Goal: Task Accomplishment & Management: Complete application form

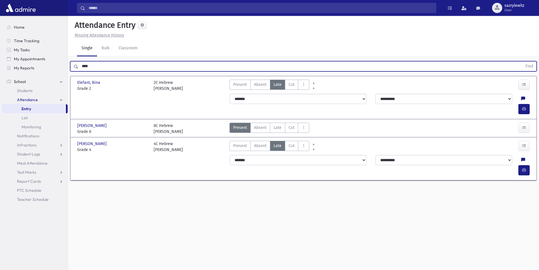
drag, startPoint x: 98, startPoint y: 66, endPoint x: 73, endPoint y: 65, distance: 25.8
click at [73, 65] on div "**** Find" at bounding box center [303, 66] width 467 height 10
type input "****"
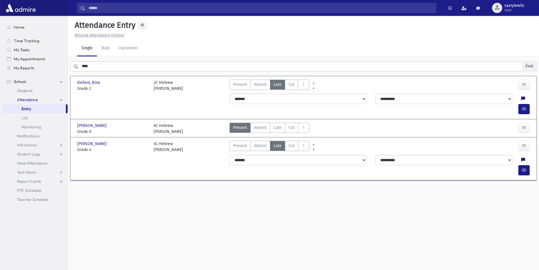
click at [528, 66] on button "Find" at bounding box center [529, 66] width 14 height 10
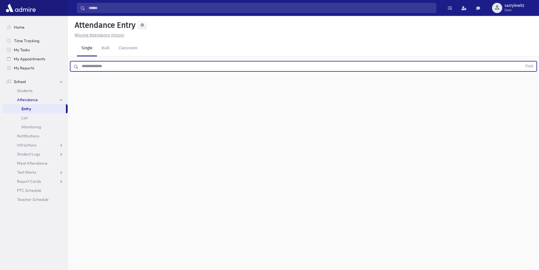
click at [116, 65] on input "text" at bounding box center [300, 66] width 444 height 10
type input "****"
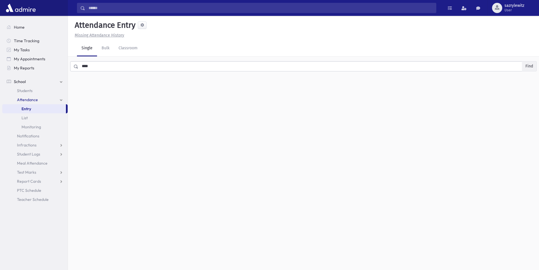
click at [529, 65] on button "Find" at bounding box center [529, 66] width 14 height 10
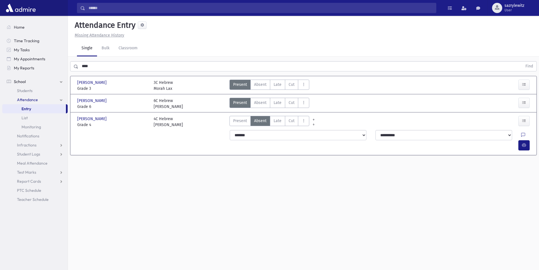
drag, startPoint x: 279, startPoint y: 121, endPoint x: 441, endPoint y: 132, distance: 163.1
click at [302, 124] on div "Present P Absent A Late L Cut C Early Dismissal ED Partial Absence SA" at bounding box center [270, 122] width 80 height 12
click at [521, 134] on icon at bounding box center [523, 135] width 4 height 5
click at [488, 163] on textarea "Note" at bounding box center [499, 164] width 66 height 22
type textarea "****"
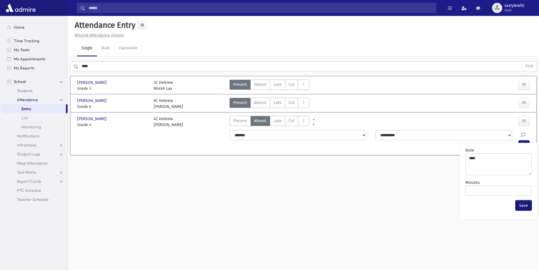
click at [521, 205] on button "Save" at bounding box center [524, 205] width 16 height 10
click at [523, 143] on icon "button" at bounding box center [524, 145] width 4 height 5
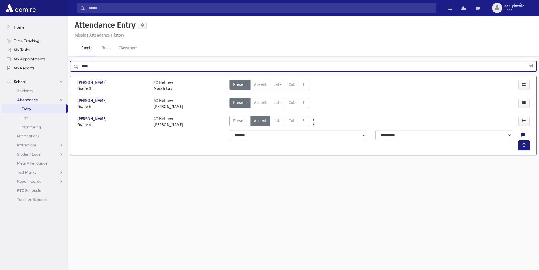
drag, startPoint x: 101, startPoint y: 67, endPoint x: 48, endPoint y: 65, distance: 52.7
click at [48, 65] on div "Search Results Students" at bounding box center [269, 141] width 539 height 282
type input "*****"
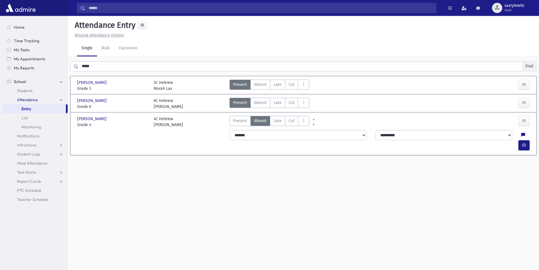
click at [528, 65] on button "Find" at bounding box center [529, 66] width 14 height 10
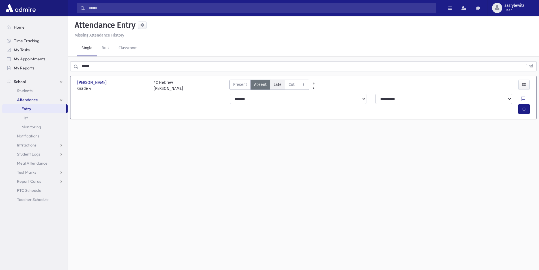
click at [276, 84] on span "Late" at bounding box center [278, 85] width 8 height 6
click at [521, 98] on icon at bounding box center [523, 99] width 4 height 5
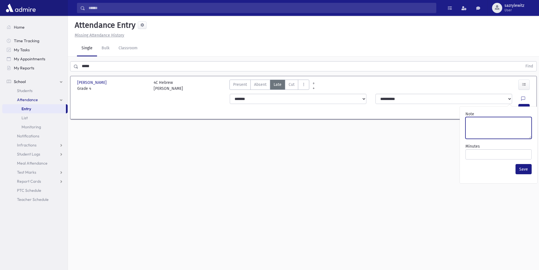
click at [485, 131] on textarea "Note" at bounding box center [499, 128] width 66 height 22
click at [473, 122] on textarea "*****" at bounding box center [499, 128] width 66 height 22
type textarea "*****"
click at [521, 168] on button "Save" at bounding box center [524, 169] width 16 height 10
click at [524, 106] on icon "button" at bounding box center [524, 108] width 4 height 5
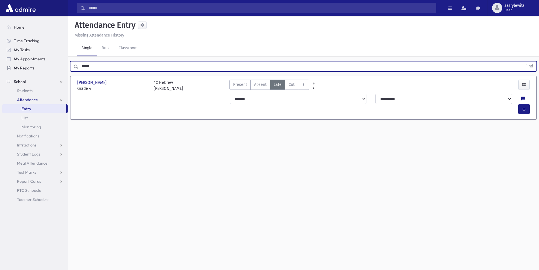
drag, startPoint x: 109, startPoint y: 68, endPoint x: 58, endPoint y: 67, distance: 51.5
click at [58, 67] on div "Search Results Students" at bounding box center [269, 141] width 539 height 282
type input "*****"
click at [529, 65] on button "Find" at bounding box center [529, 66] width 14 height 10
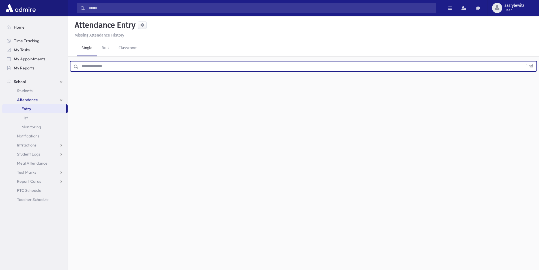
click at [103, 67] on input "text" at bounding box center [300, 66] width 444 height 10
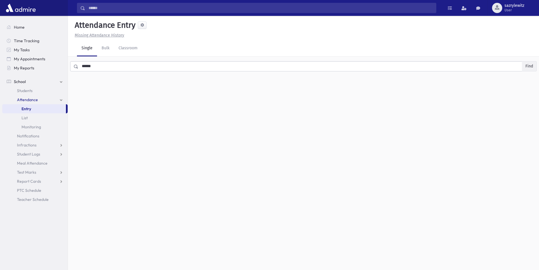
click at [530, 66] on button "Find" at bounding box center [529, 66] width 14 height 10
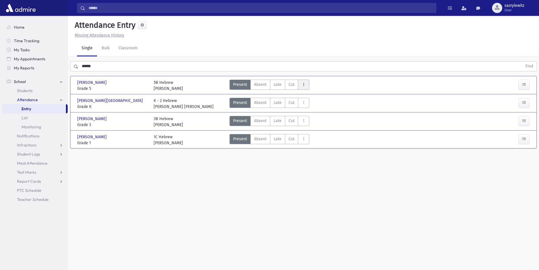
click at [304, 85] on icon "AttTypes" at bounding box center [304, 84] width 4 height 5
click at [305, 99] on span "Early Dismissal" at bounding box center [321, 100] width 36 height 6
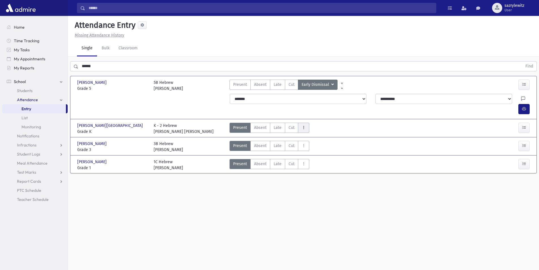
click at [304, 125] on icon "AttTypes" at bounding box center [304, 127] width 4 height 5
click at [312, 140] on span "Early Dismissal" at bounding box center [321, 143] width 36 height 6
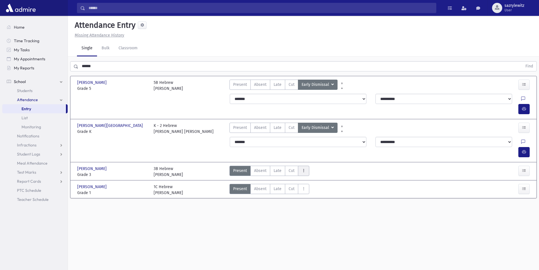
click at [303, 168] on icon "AttTypes" at bounding box center [304, 170] width 4 height 5
click at [309, 183] on span "Early Dismissal" at bounding box center [321, 186] width 36 height 6
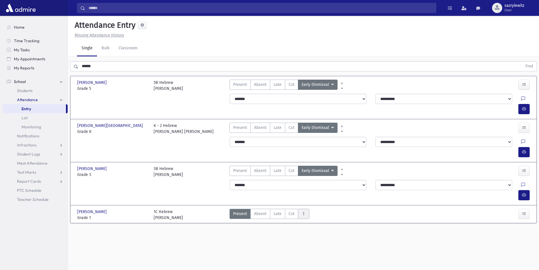
click at [305, 211] on icon "AttTypes" at bounding box center [304, 213] width 4 height 5
drag, startPoint x: 309, startPoint y: 197, endPoint x: 312, endPoint y: 198, distance: 3.5
click at [310, 226] on span "Early Dismissal" at bounding box center [321, 229] width 36 height 6
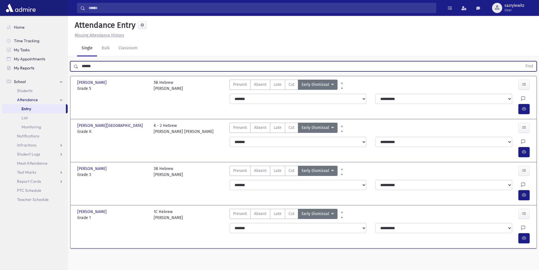
drag, startPoint x: 105, startPoint y: 65, endPoint x: 57, endPoint y: 65, distance: 48.1
click at [57, 65] on div "Search Results Students" at bounding box center [269, 141] width 539 height 282
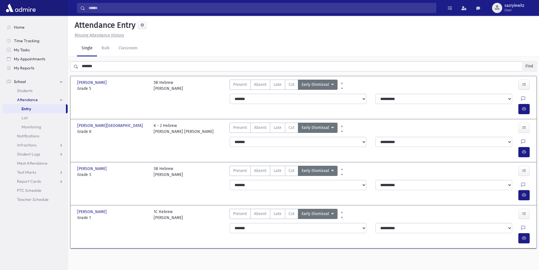
click at [530, 64] on button "Find" at bounding box center [529, 66] width 14 height 10
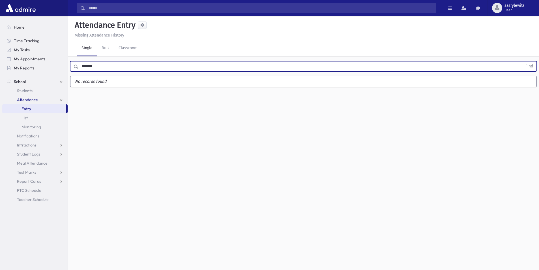
click at [101, 64] on input "*******" at bounding box center [300, 66] width 444 height 10
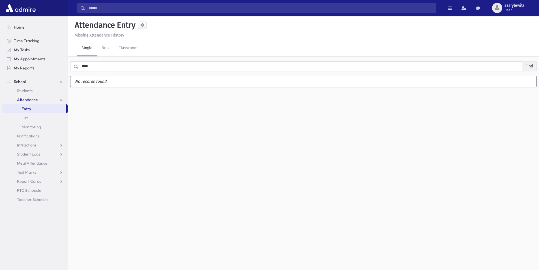
click at [527, 66] on button "Find" at bounding box center [529, 66] width 14 height 10
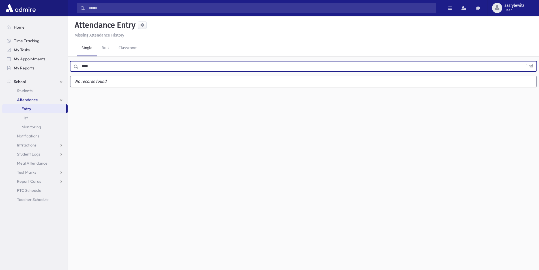
click at [93, 67] on input "****" at bounding box center [300, 66] width 444 height 10
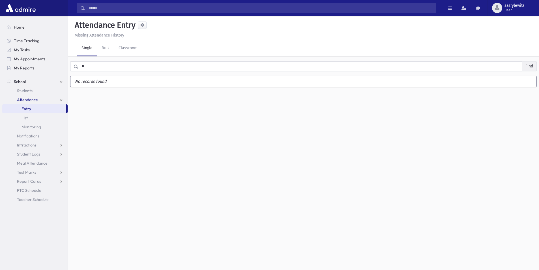
click at [530, 66] on button "Find" at bounding box center [529, 66] width 14 height 10
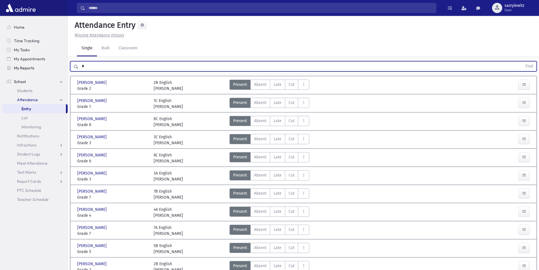
drag, startPoint x: 102, startPoint y: 68, endPoint x: 56, endPoint y: 68, distance: 46.1
click at [56, 68] on div "Search Results Students" at bounding box center [269, 236] width 539 height 473
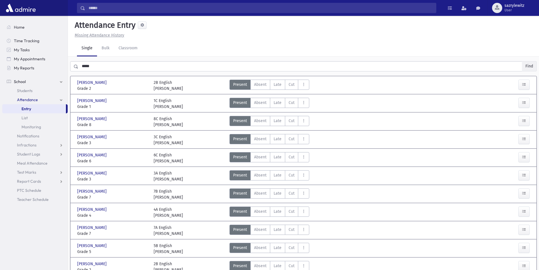
click at [529, 67] on button "Find" at bounding box center [529, 66] width 14 height 10
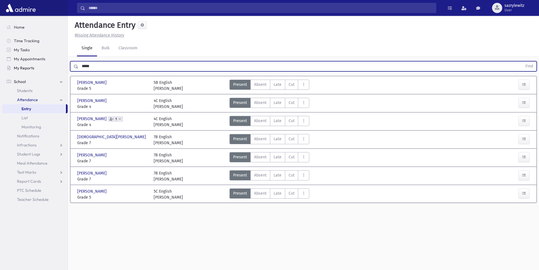
drag, startPoint x: 95, startPoint y: 67, endPoint x: 67, endPoint y: 68, distance: 28.0
click at [67, 68] on div "Search Results Students" at bounding box center [269, 141] width 539 height 282
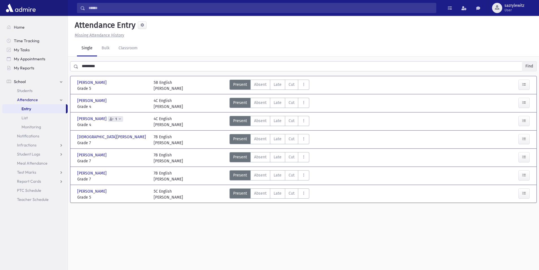
click at [529, 66] on button "Find" at bounding box center [529, 66] width 14 height 10
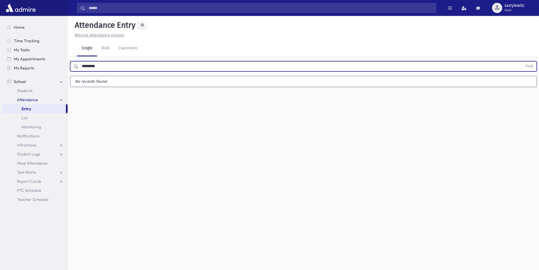
click at [105, 68] on input "*********" at bounding box center [300, 66] width 444 height 10
click at [528, 65] on button "Find" at bounding box center [529, 66] width 14 height 10
click at [124, 70] on input "********" at bounding box center [300, 66] width 444 height 10
drag, startPoint x: 124, startPoint y: 70, endPoint x: 37, endPoint y: 64, distance: 87.7
click at [38, 63] on div "Search Results Students" at bounding box center [269, 141] width 539 height 282
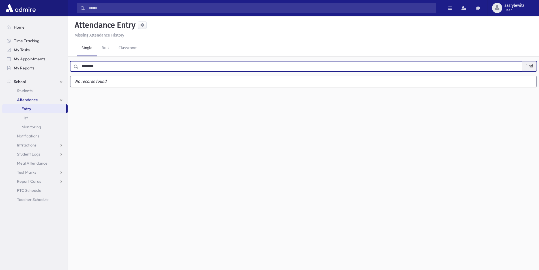
click at [528, 64] on button "Find" at bounding box center [529, 66] width 14 height 10
drag, startPoint x: 103, startPoint y: 66, endPoint x: 40, endPoint y: 68, distance: 62.6
click at [40, 68] on div "Search Results Students" at bounding box center [269, 141] width 539 height 282
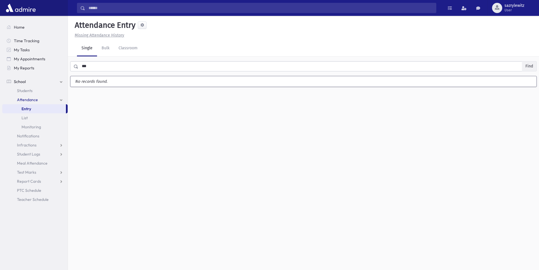
click at [526, 66] on button "Find" at bounding box center [529, 66] width 14 height 10
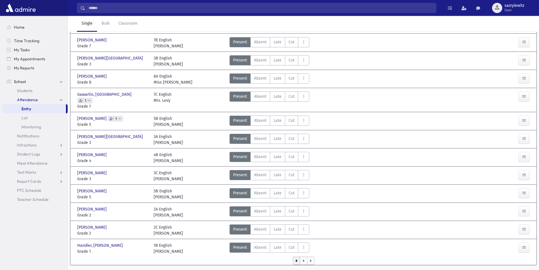
scroll to position [197, 0]
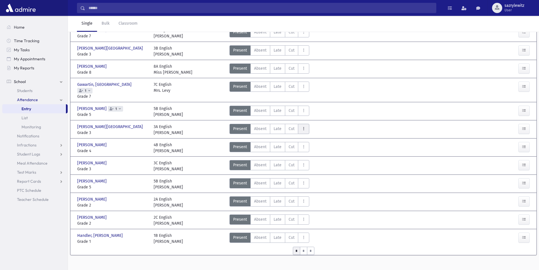
click at [302, 127] on icon "AttTypes" at bounding box center [304, 129] width 4 height 5
click at [306, 141] on span "Early Dismissal" at bounding box center [321, 144] width 36 height 6
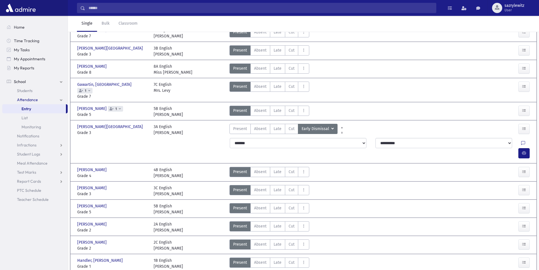
click at [121, 107] on icon at bounding box center [120, 108] width 2 height 3
click at [93, 88] on span "1" at bounding box center [84, 91] width 15 height 6
click at [134, 98] on div "Today's Attendance" at bounding box center [110, 95] width 69 height 6
click at [123, 106] on span "1" at bounding box center [115, 109] width 15 height 6
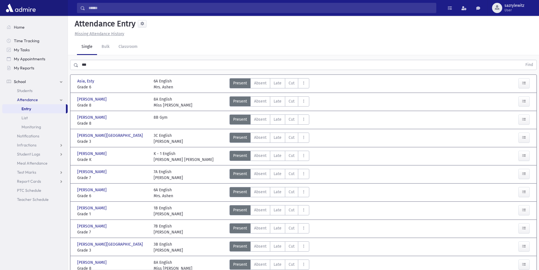
scroll to position [0, 0]
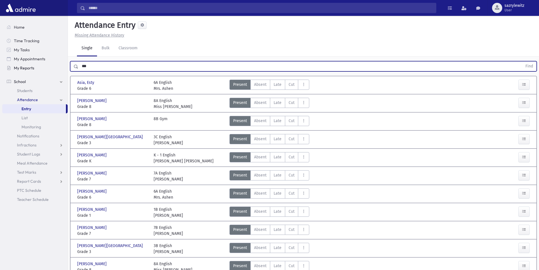
drag, startPoint x: 88, startPoint y: 65, endPoint x: 64, endPoint y: 64, distance: 24.1
click at [64, 64] on div "Search Results Students" at bounding box center [269, 249] width 539 height 498
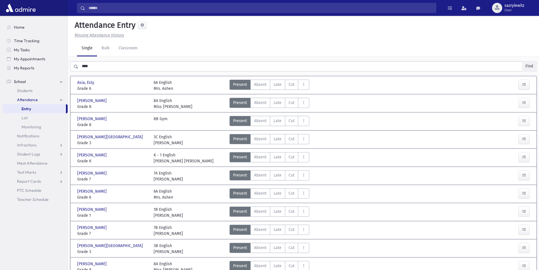
click at [530, 67] on button "Find" at bounding box center [529, 66] width 14 height 10
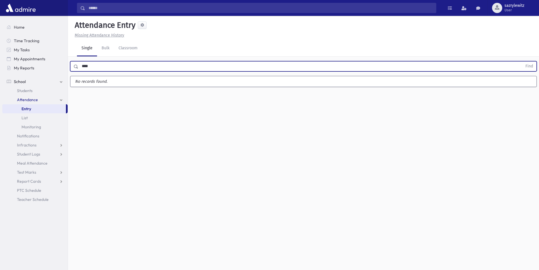
click at [111, 67] on input "****" at bounding box center [300, 66] width 444 height 10
type input "***"
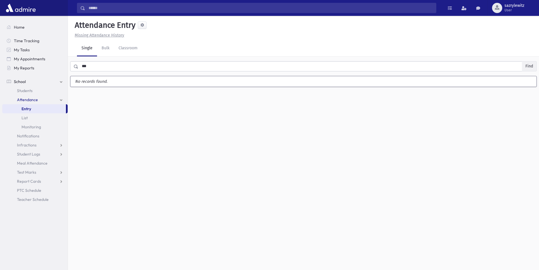
click at [528, 67] on button "Find" at bounding box center [529, 66] width 14 height 10
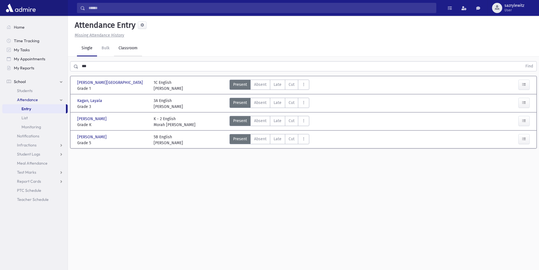
click at [125, 50] on link "Classroom" at bounding box center [128, 48] width 28 height 16
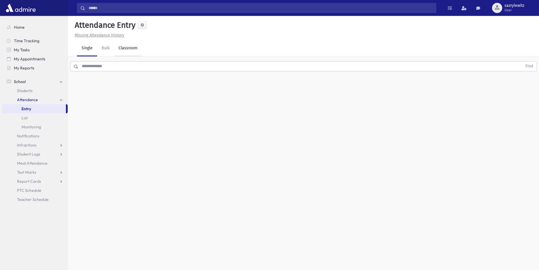
click at [127, 49] on link "Classroom" at bounding box center [128, 48] width 28 height 16
click at [139, 73] on div "--Select One--" at bounding box center [154, 73] width 56 height 6
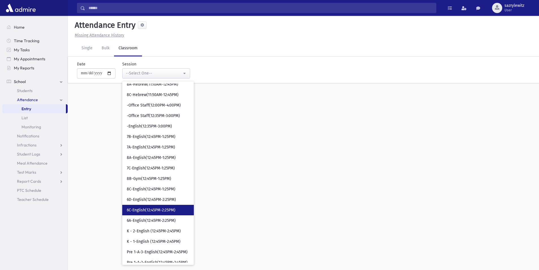
scroll to position [679, 0]
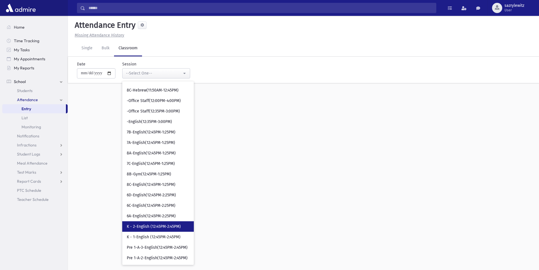
click at [157, 229] on span "K - 2-English (12:45PM-2:45PM)" at bounding box center [154, 227] width 54 height 6
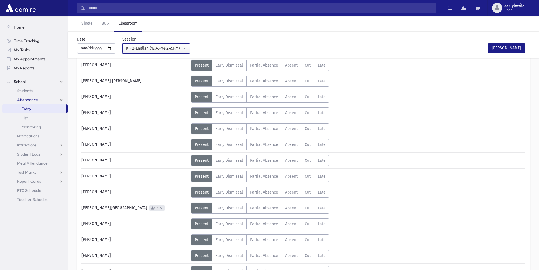
scroll to position [142, 0]
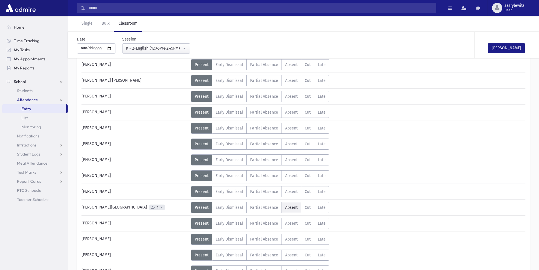
click at [289, 208] on span "Absent" at bounding box center [291, 207] width 12 height 5
click at [154, 49] on div "K - 2-English (12:45PM-2:45PM)" at bounding box center [154, 48] width 56 height 6
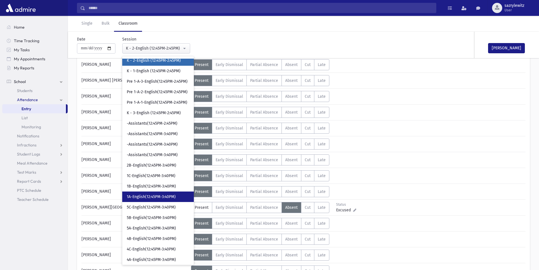
scroll to position [890, 0]
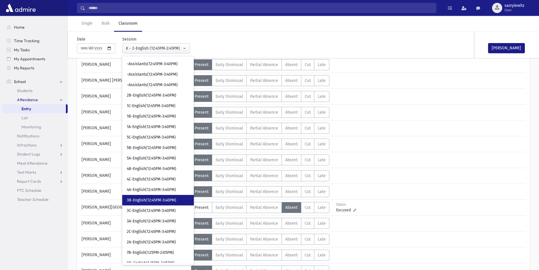
click at [152, 201] on span "3B-English(12:45PM-3:40PM)" at bounding box center [152, 200] width 50 height 6
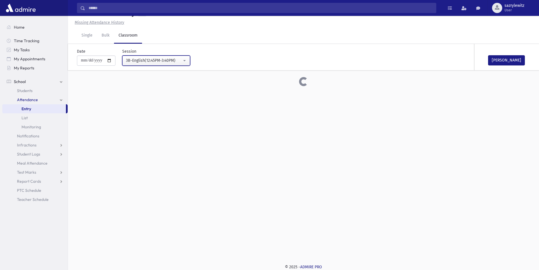
scroll to position [142, 0]
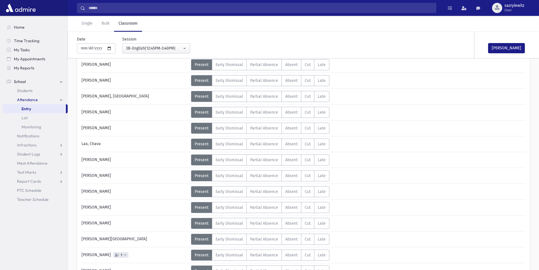
click at [289, 255] on div "Error ×" at bounding box center [303, 251] width 79 height 10
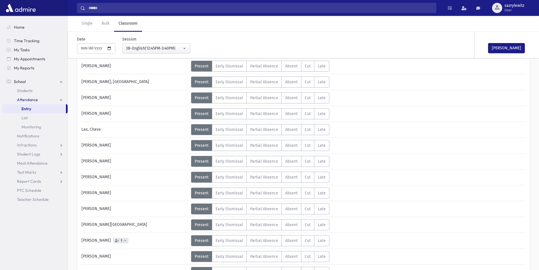
scroll to position [170, 0]
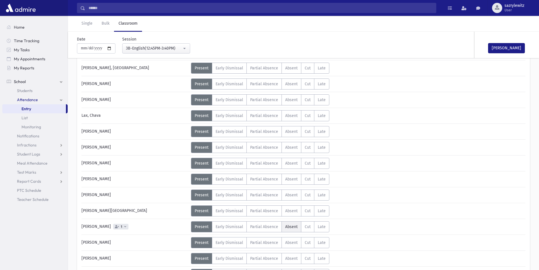
click at [287, 226] on span "Absent" at bounding box center [291, 226] width 12 height 5
click at [145, 47] on div "3B-English(12:45PM-3:40PM)" at bounding box center [154, 48] width 56 height 6
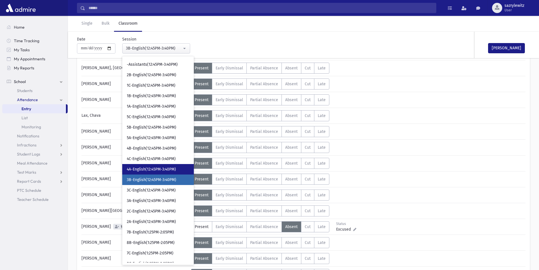
scroll to position [901, 0]
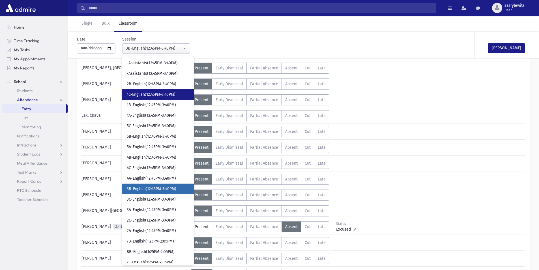
click at [149, 95] on span "1C-English(12:45PM-3:40PM)" at bounding box center [151, 95] width 49 height 6
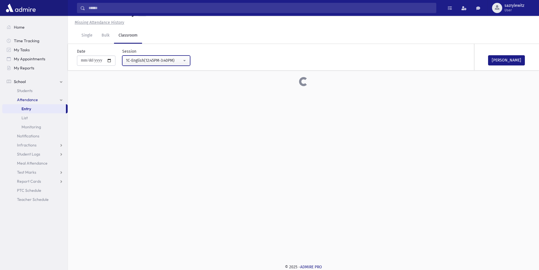
scroll to position [170, 0]
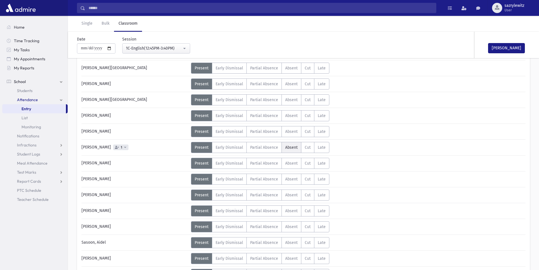
click at [288, 150] on label "Absent A" at bounding box center [292, 147] width 20 height 11
click at [146, 48] on div "1C-English(12:45PM-3:40PM)" at bounding box center [154, 48] width 56 height 6
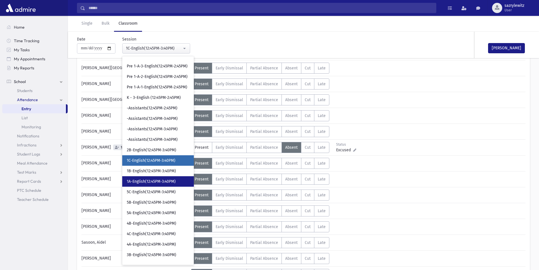
click at [143, 183] on span "1A-English(12:45PM-3:40PM)" at bounding box center [151, 182] width 49 height 6
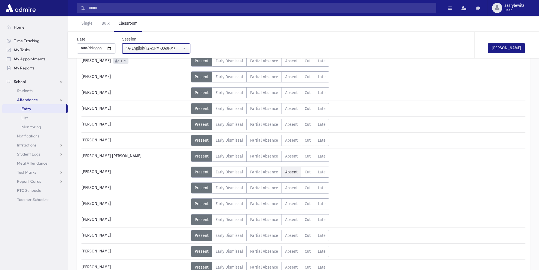
scroll to position [161, 0]
click at [292, 79] on span "Absent" at bounding box center [291, 76] width 12 height 5
click at [155, 50] on div "1A-English(12:45PM-3:40PM)" at bounding box center [154, 48] width 56 height 6
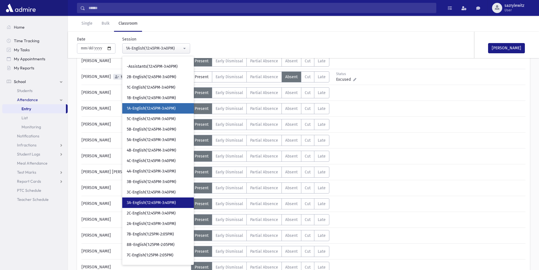
scroll to position [913, 0]
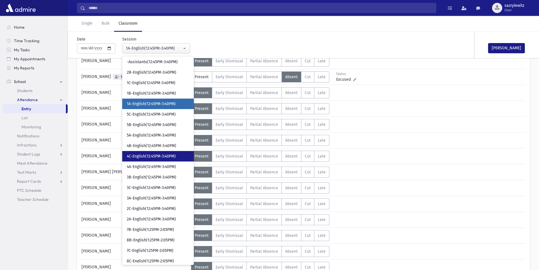
click at [145, 156] on span "4C-English(12:45PM-3:40PM)" at bounding box center [151, 156] width 49 height 6
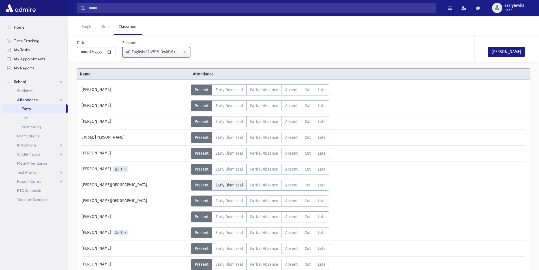
scroll to position [20, 0]
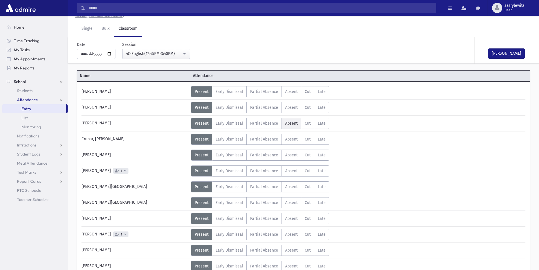
click at [285, 124] on span "Absent" at bounding box center [291, 123] width 12 height 5
click at [154, 55] on div "4C-English(12:45PM-3:40PM)" at bounding box center [154, 54] width 56 height 6
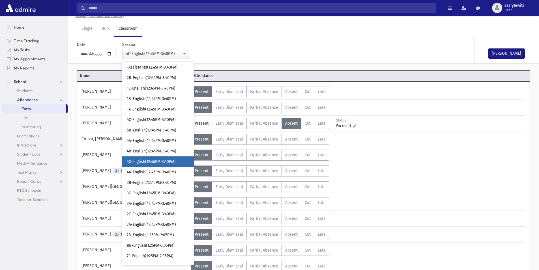
scroll to position [911, 0]
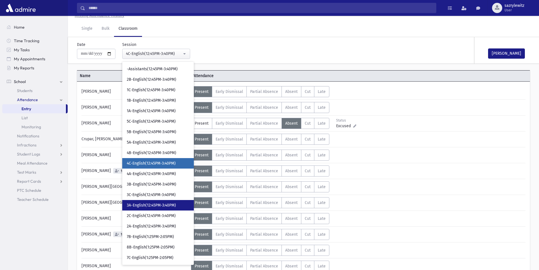
click at [143, 204] on span "3A-English(12:45PM-3:40PM)" at bounding box center [151, 205] width 49 height 6
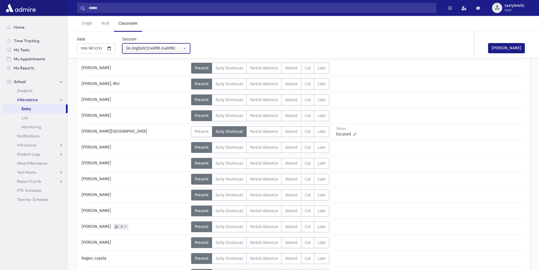
scroll to position [104, 0]
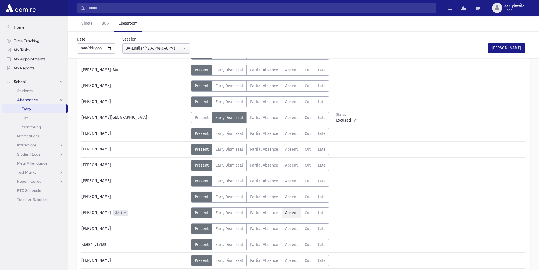
click at [290, 215] on label "Absent A" at bounding box center [292, 212] width 20 height 11
drag, startPoint x: 281, startPoint y: 162, endPoint x: 143, endPoint y: 47, distance: 179.0
click at [143, 47] on div "3A-English(12:45PM-3:40PM)" at bounding box center [154, 48] width 56 height 6
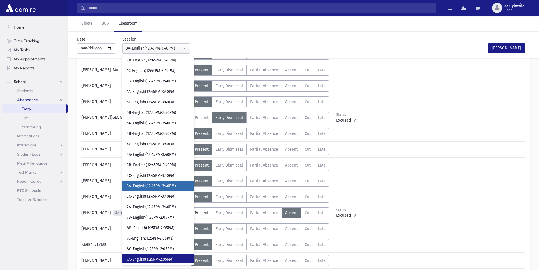
scroll to position [925, 0]
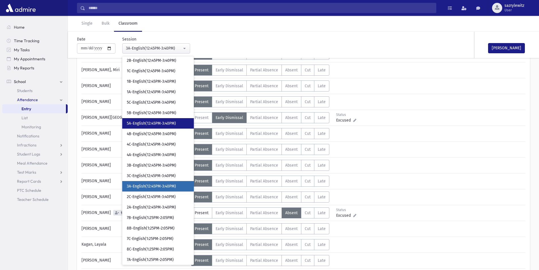
click at [158, 122] on span "5A-English(12:45PM-3:40PM)" at bounding box center [151, 124] width 49 height 6
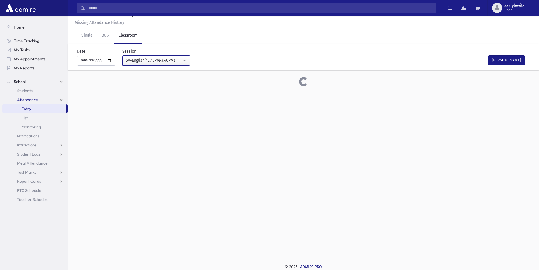
scroll to position [104, 0]
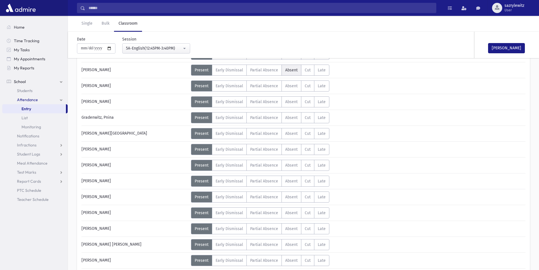
click at [290, 71] on span "Absent" at bounding box center [291, 70] width 12 height 5
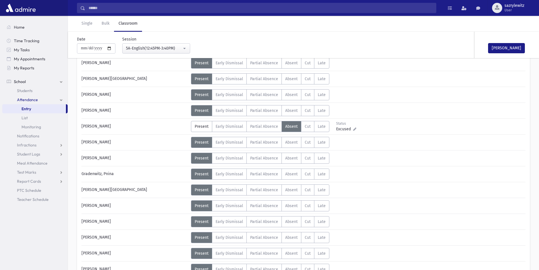
scroll to position [48, 0]
click at [165, 50] on div "5A-English(12:45PM-3:40PM)" at bounding box center [154, 48] width 56 height 6
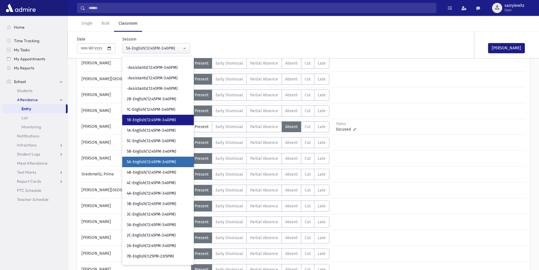
scroll to position [888, 0]
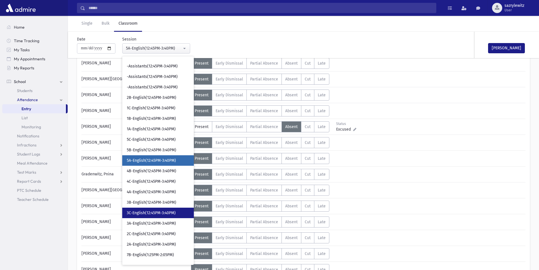
click at [145, 213] on span "3C-English(12:45PM-3:40PM)" at bounding box center [151, 213] width 49 height 6
select select "****"
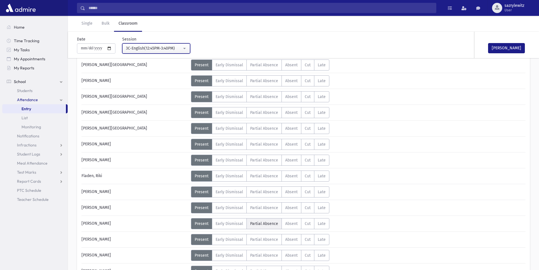
scroll to position [76, 0]
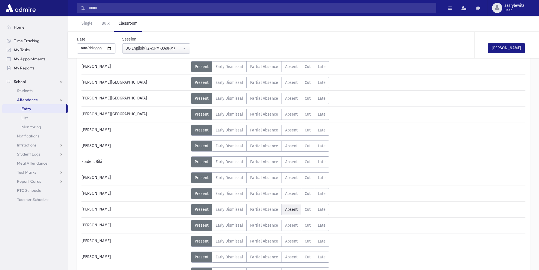
click at [290, 210] on span "Absent" at bounding box center [291, 209] width 12 height 5
click at [89, 26] on link "Single" at bounding box center [87, 24] width 20 height 16
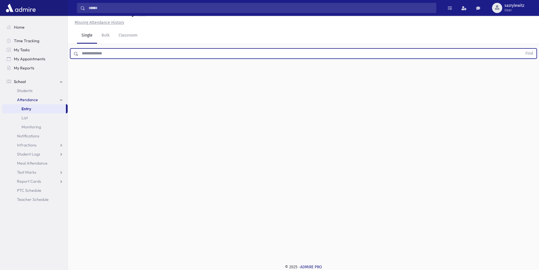
click at [87, 52] on input "text" at bounding box center [300, 53] width 444 height 10
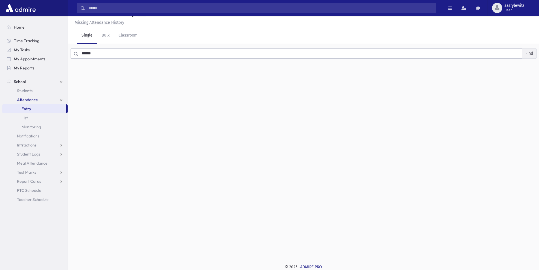
click at [528, 54] on button "Find" at bounding box center [529, 54] width 14 height 10
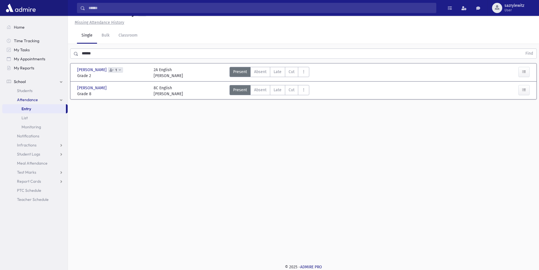
click at [119, 70] on icon at bounding box center [120, 69] width 2 height 3
click at [207, 72] on div "2A English Morah Libby" at bounding box center [189, 73] width 76 height 12
click at [262, 73] on span "Absent" at bounding box center [260, 72] width 12 height 6
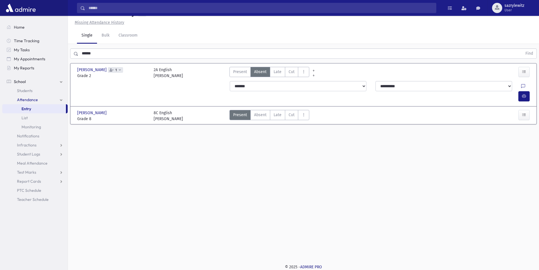
click at [192, 77] on div "2A English Morah Libby" at bounding box center [189, 73] width 76 height 12
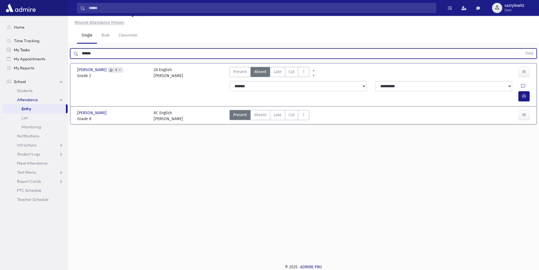
drag, startPoint x: 99, startPoint y: 54, endPoint x: 28, endPoint y: 54, distance: 71.0
click at [28, 54] on div "Search Results Students" at bounding box center [269, 128] width 539 height 282
type input "*****"
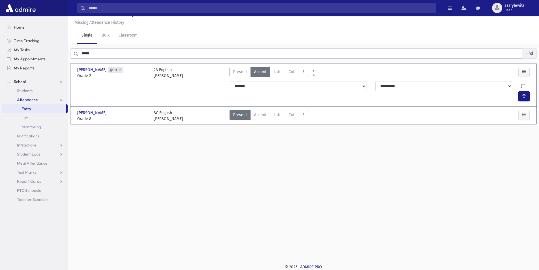
click at [527, 51] on button "Find" at bounding box center [529, 54] width 14 height 10
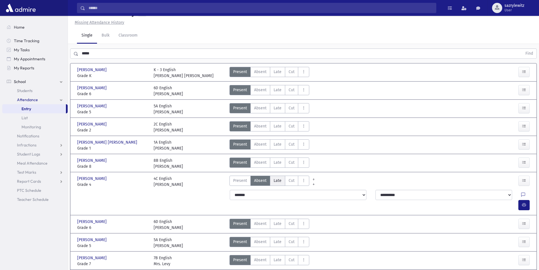
click at [274, 177] on span "Late" at bounding box center [278, 180] width 8 height 6
click at [521, 193] on icon at bounding box center [523, 194] width 4 height 5
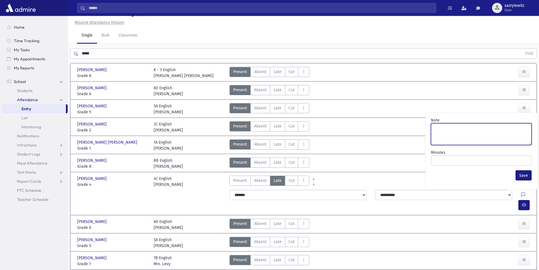
click at [458, 129] on textarea "Note" at bounding box center [481, 134] width 101 height 22
type textarea "*****"
click at [521, 175] on button "Save" at bounding box center [524, 175] width 16 height 10
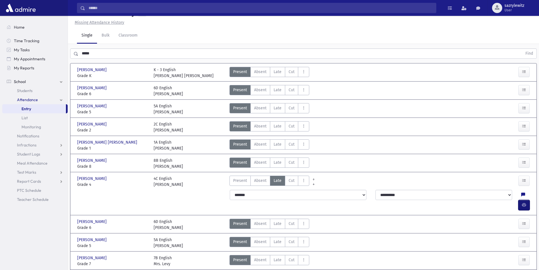
click at [521, 200] on button "button" at bounding box center [523, 205] width 11 height 10
click at [124, 36] on link "Classroom" at bounding box center [128, 36] width 28 height 16
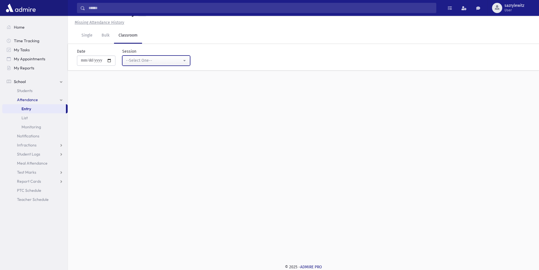
click at [158, 61] on div "--Select One--" at bounding box center [154, 60] width 56 height 6
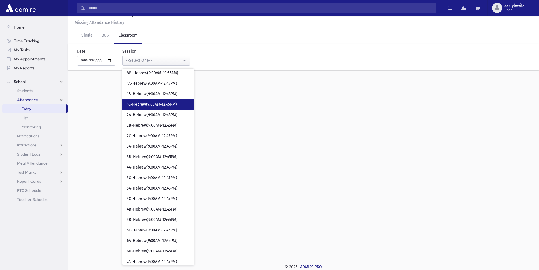
scroll to position [113, 0]
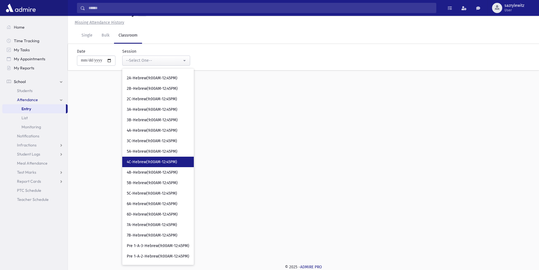
click at [156, 162] on span "4C-Hebrew(9:00AM-12:45PM)" at bounding box center [152, 162] width 50 height 6
select select "****"
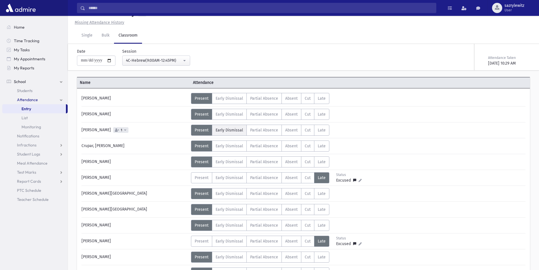
click at [236, 132] on span "Early Dismissal" at bounding box center [229, 130] width 27 height 5
click at [92, 35] on link "Single" at bounding box center [87, 36] width 20 height 16
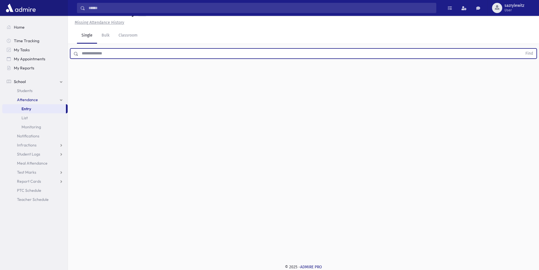
click at [97, 56] on input "text" at bounding box center [300, 53] width 444 height 10
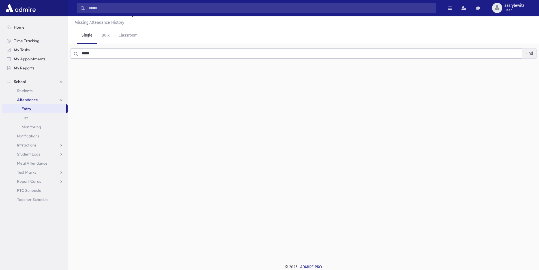
click at [528, 53] on button "Find" at bounding box center [529, 54] width 14 height 10
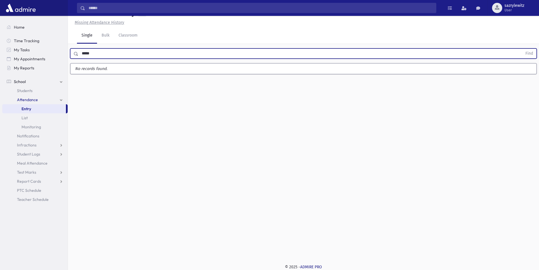
click at [93, 55] on input "*****" at bounding box center [300, 53] width 444 height 10
type input "***"
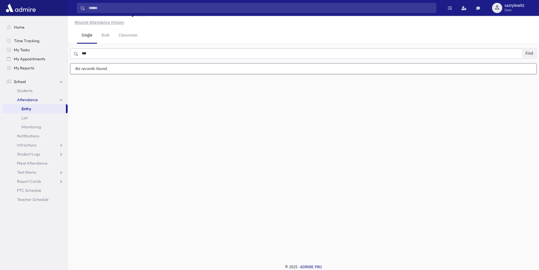
click at [527, 53] on button "Find" at bounding box center [529, 54] width 14 height 10
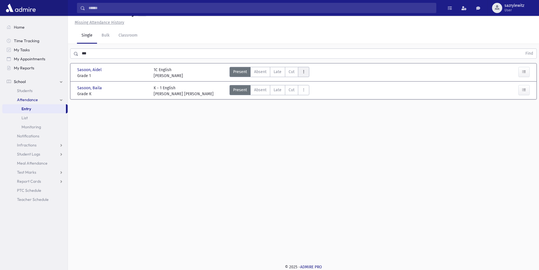
click at [301, 72] on button "AttTypes" at bounding box center [303, 72] width 11 height 10
click at [304, 85] on span "Early Dismissal" at bounding box center [321, 87] width 36 height 6
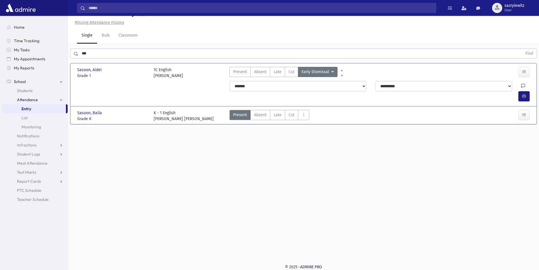
click at [521, 85] on icon at bounding box center [523, 86] width 4 height 5
click at [478, 108] on textarea "Note" at bounding box center [481, 115] width 101 height 22
type textarea "*****"
click at [522, 157] on button "Save" at bounding box center [524, 156] width 16 height 10
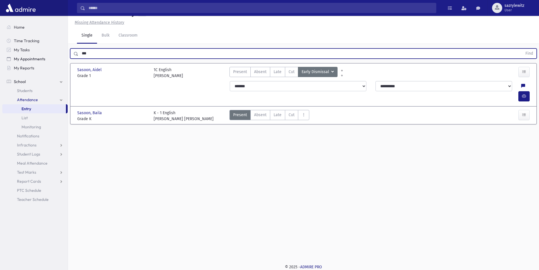
drag, startPoint x: 89, startPoint y: 55, endPoint x: 60, endPoint y: 61, distance: 29.3
click at [60, 61] on div "Search Results Students" at bounding box center [269, 128] width 539 height 282
click at [522, 49] on button "Find" at bounding box center [529, 54] width 14 height 10
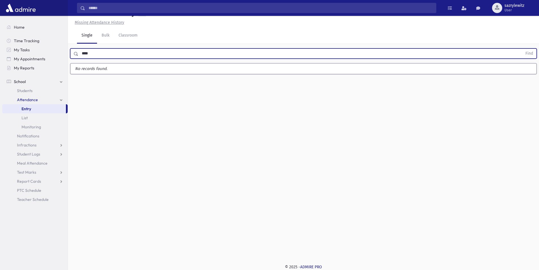
type input "****"
click at [522, 49] on button "Find" at bounding box center [529, 54] width 14 height 10
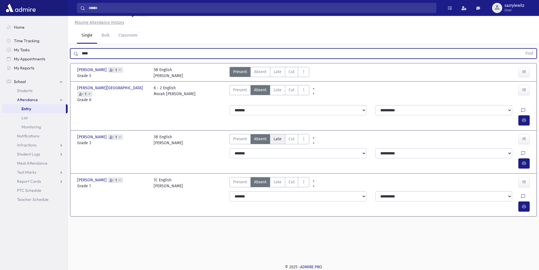
click at [276, 136] on span "Late" at bounding box center [278, 139] width 8 height 6
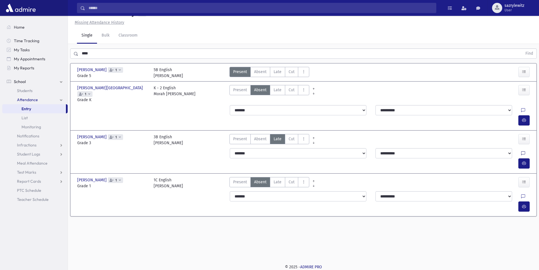
click at [521, 151] on icon at bounding box center [523, 153] width 4 height 5
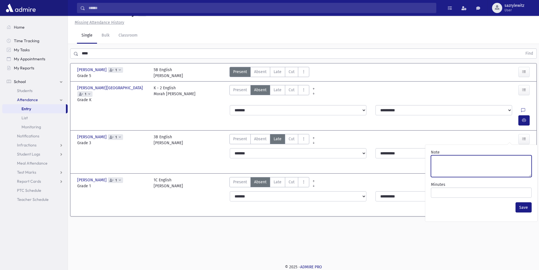
click at [500, 166] on textarea "Note" at bounding box center [481, 166] width 101 height 22
type textarea "****"
click at [524, 205] on button "Save" at bounding box center [524, 207] width 16 height 10
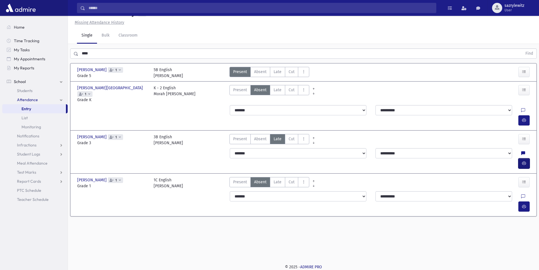
click at [524, 161] on icon "button" at bounding box center [524, 163] width 4 height 5
click at [274, 179] on span "Late" at bounding box center [278, 182] width 8 height 6
click at [521, 194] on icon at bounding box center [523, 196] width 4 height 5
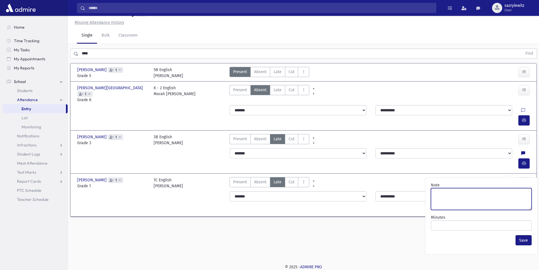
click at [444, 192] on textarea "Note" at bounding box center [481, 199] width 101 height 22
type textarea "****"
click at [524, 239] on button "Save" at bounding box center [524, 240] width 16 height 10
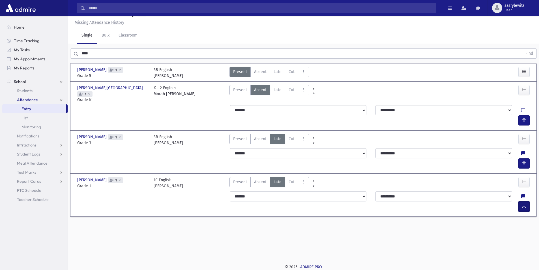
click at [523, 204] on icon "button" at bounding box center [524, 206] width 4 height 5
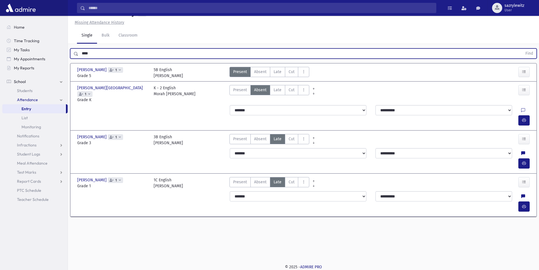
drag, startPoint x: 112, startPoint y: 57, endPoint x: 77, endPoint y: 49, distance: 35.5
click at [80, 50] on input "****" at bounding box center [300, 53] width 444 height 10
type input "***"
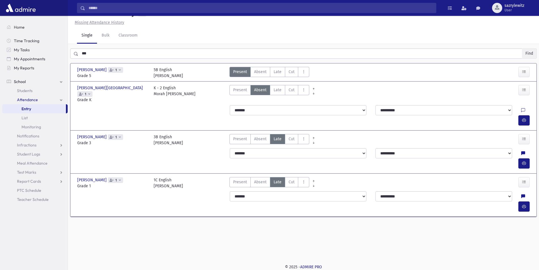
click at [528, 53] on button "Find" at bounding box center [529, 54] width 14 height 10
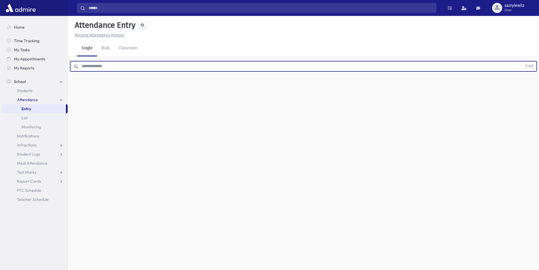
click at [93, 69] on input "text" at bounding box center [300, 66] width 444 height 10
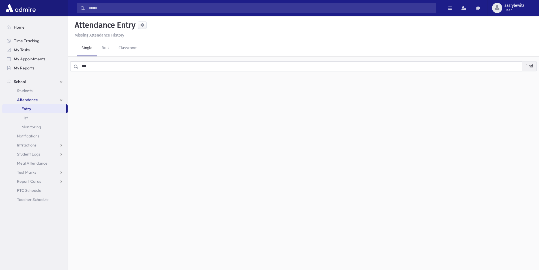
click at [529, 63] on button "Find" at bounding box center [529, 66] width 14 height 10
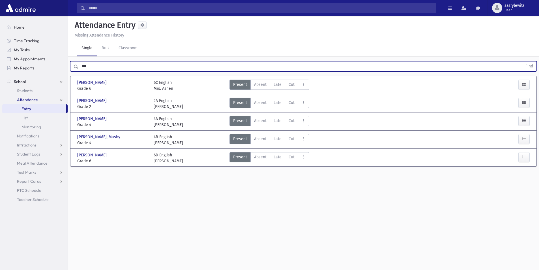
drag, startPoint x: 111, startPoint y: 67, endPoint x: 0, endPoint y: 63, distance: 111.0
click at [0, 63] on div "Search Results Students" at bounding box center [269, 141] width 539 height 282
type input "*****"
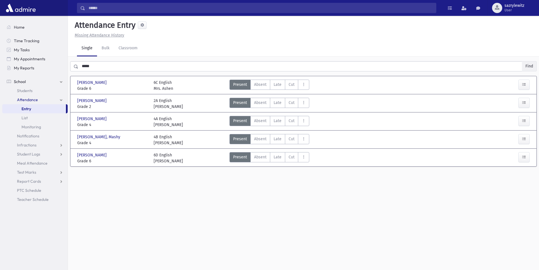
click at [528, 66] on button "Find" at bounding box center [529, 66] width 14 height 10
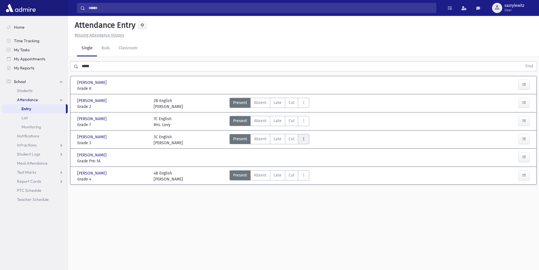
click at [302, 138] on icon "AttTypes" at bounding box center [304, 138] width 4 height 5
click at [306, 152] on span "Early Dismissal" at bounding box center [321, 154] width 36 height 6
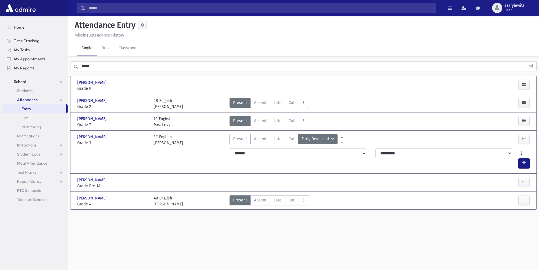
click at [521, 152] on icon at bounding box center [523, 153] width 4 height 5
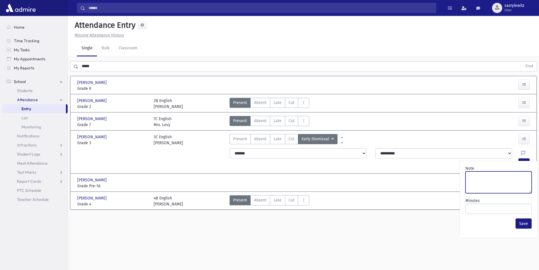
click at [487, 182] on textarea "Note" at bounding box center [499, 182] width 66 height 22
type textarea "**********"
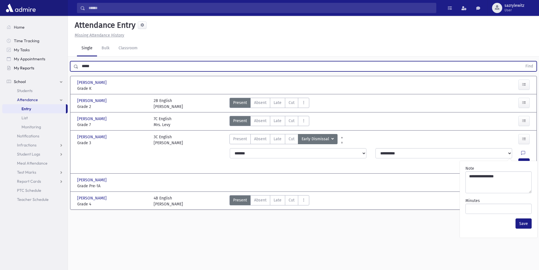
drag, startPoint x: 101, startPoint y: 69, endPoint x: 61, endPoint y: 70, distance: 39.6
click at [61, 70] on div "Search Results Students" at bounding box center [269, 141] width 539 height 282
type input "****"
click at [529, 67] on button "Find" at bounding box center [529, 66] width 14 height 10
